Goal: Information Seeking & Learning: Understand process/instructions

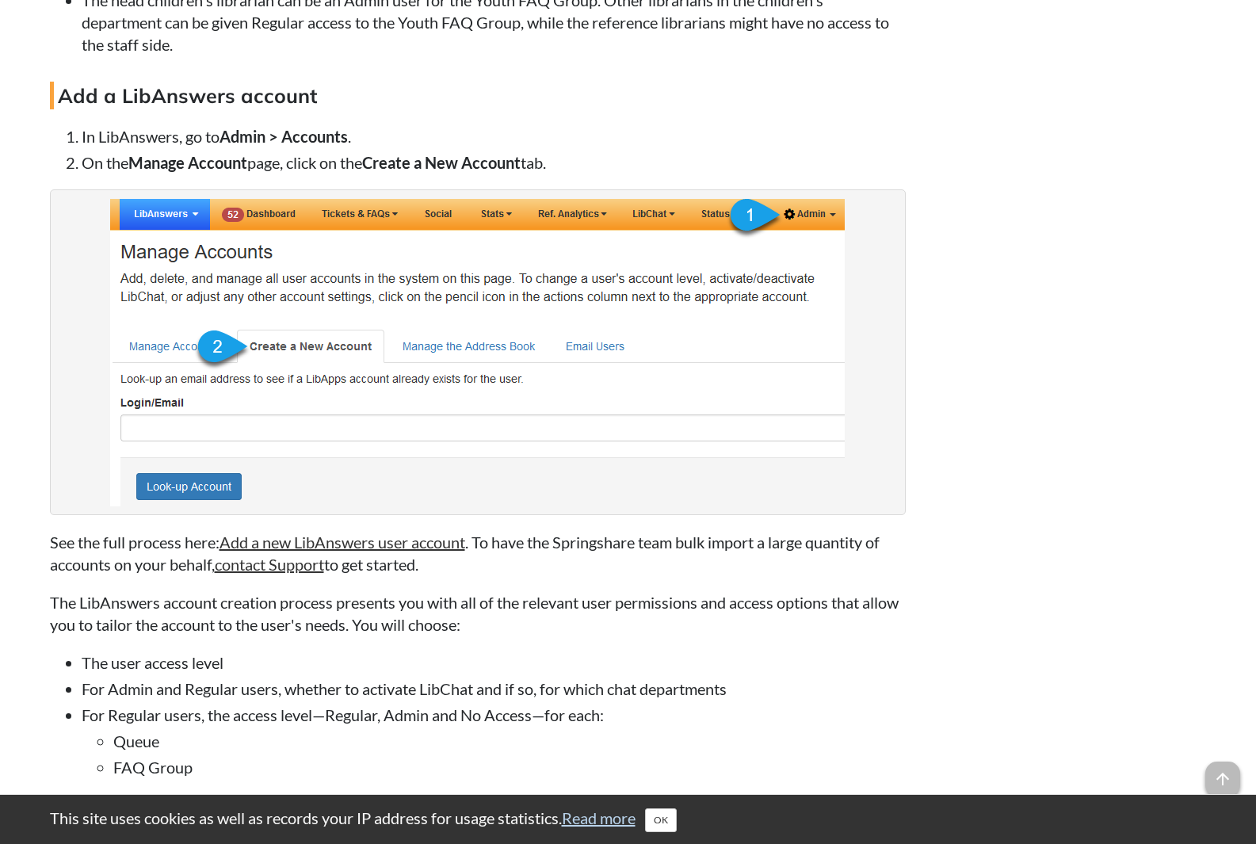
scroll to position [3644, 0]
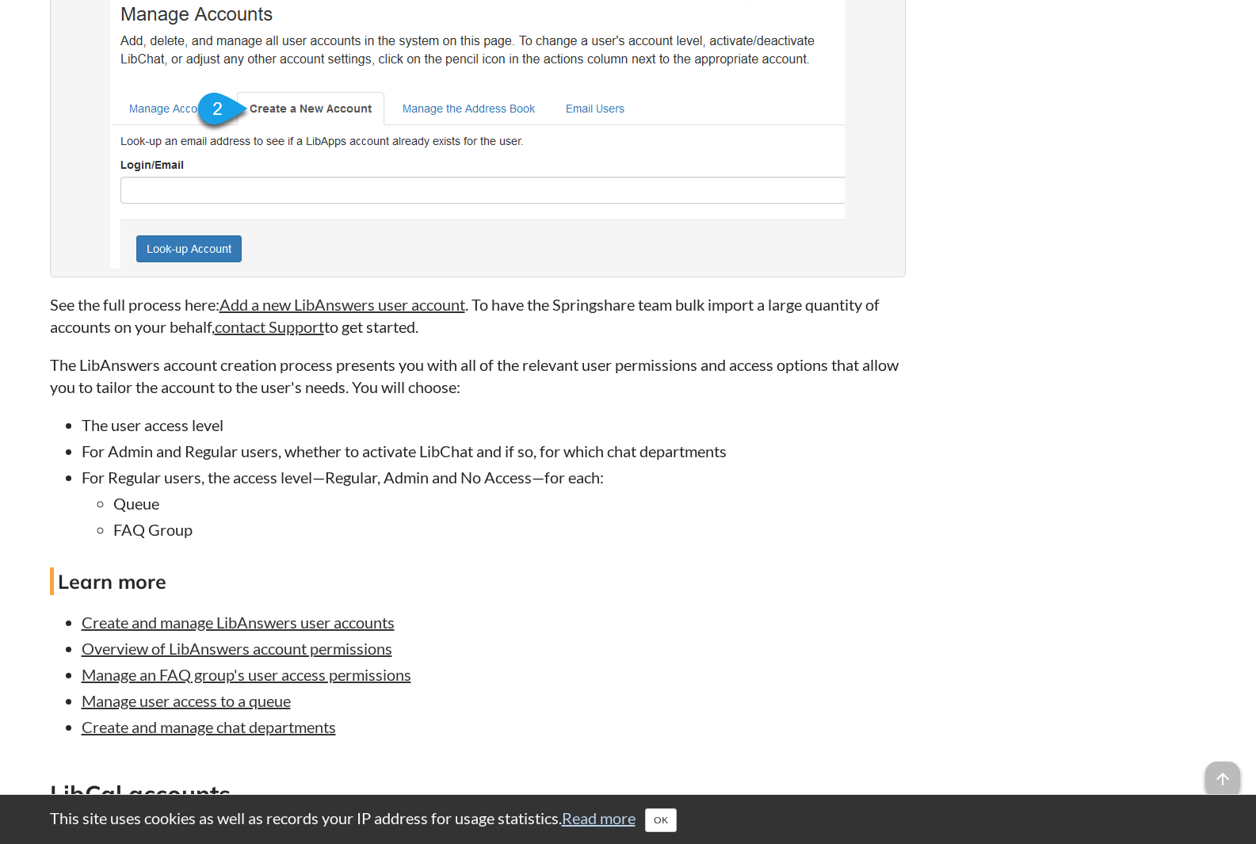
scroll to position [3644, 0]
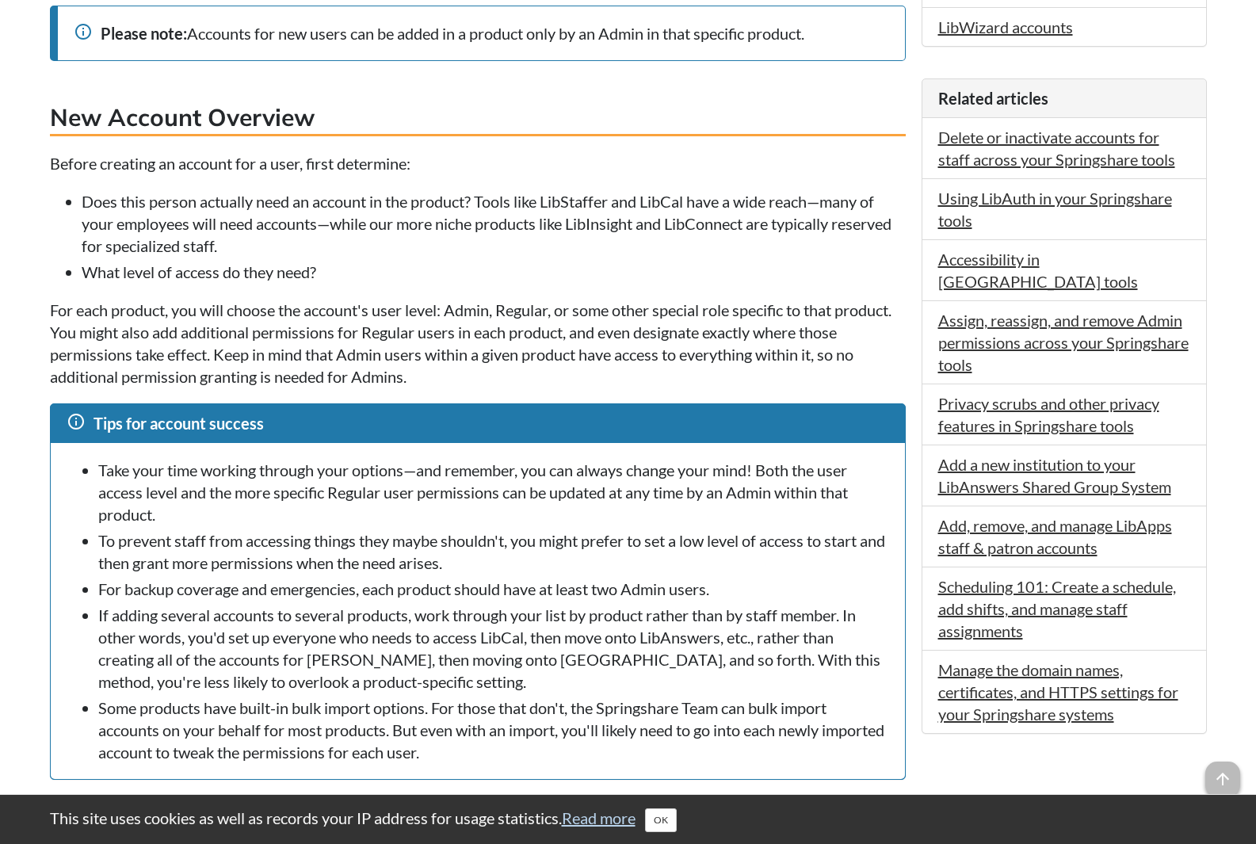
scroll to position [238, 0]
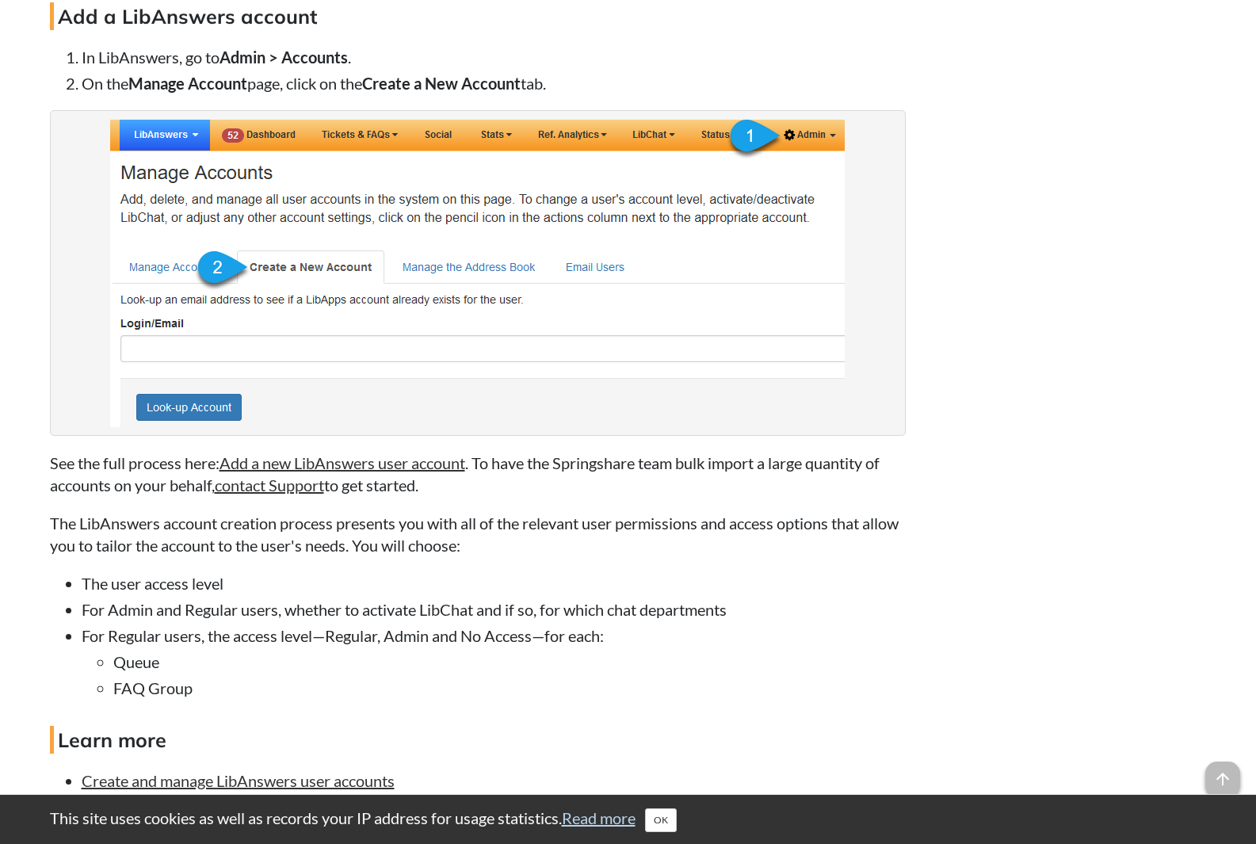
scroll to position [3724, 0]
